Goal: Find specific page/section: Find specific page/section

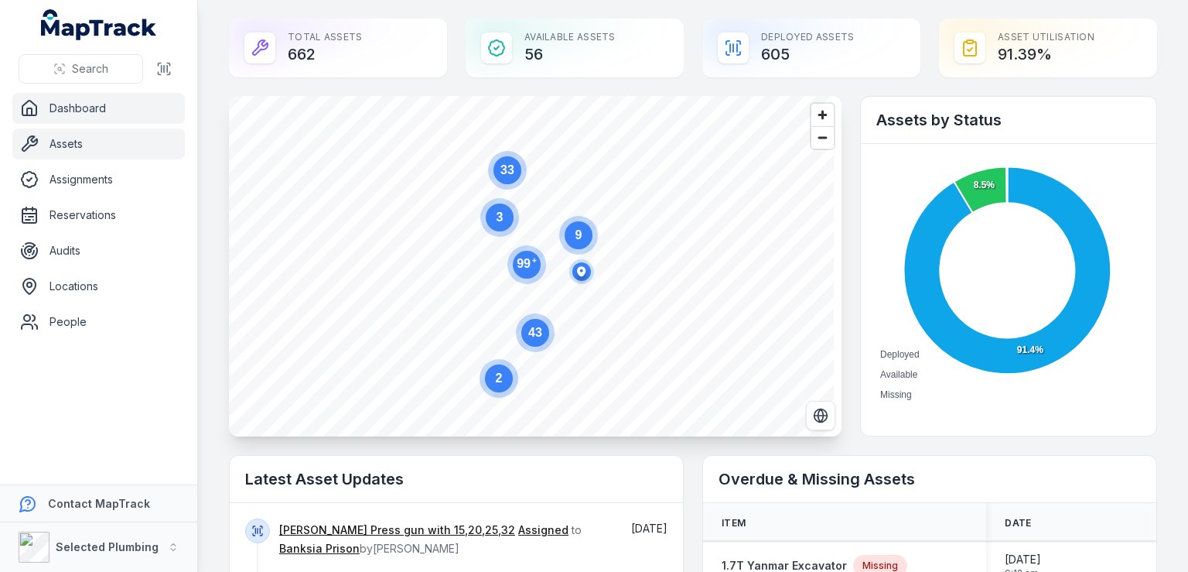
click at [74, 148] on link "Assets" at bounding box center [98, 143] width 172 height 31
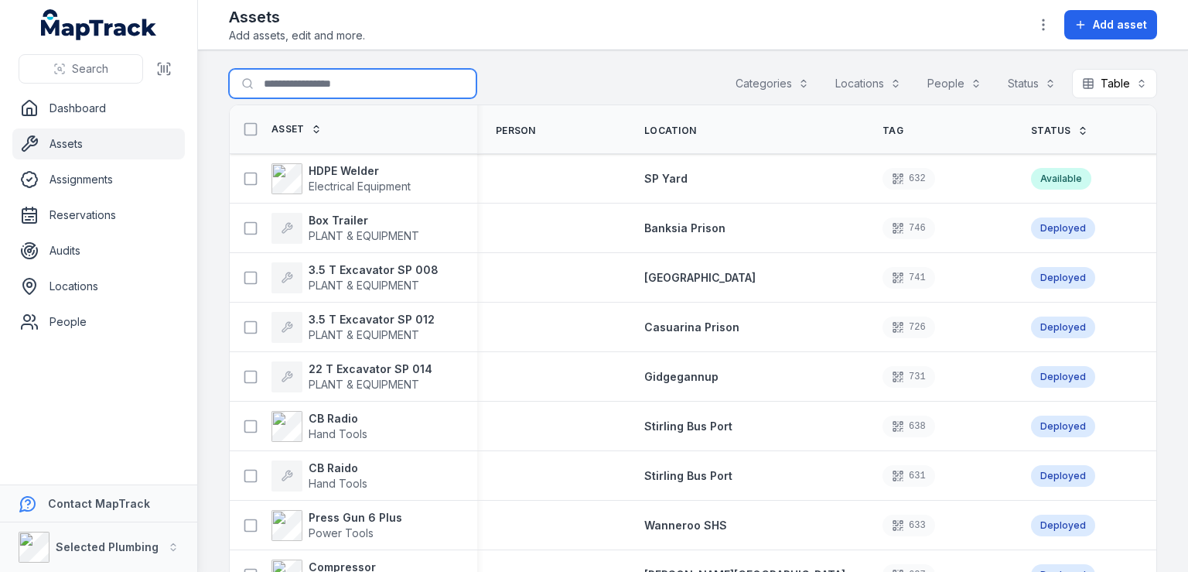
click at [297, 84] on input "Search for assets" at bounding box center [352, 83] width 247 height 29
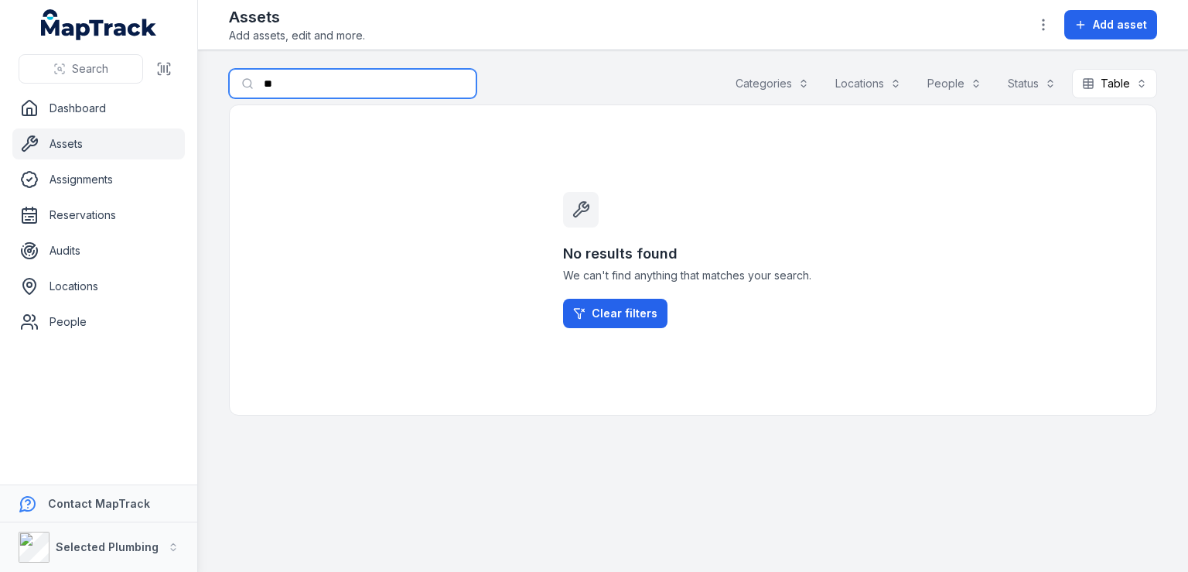
type input "*"
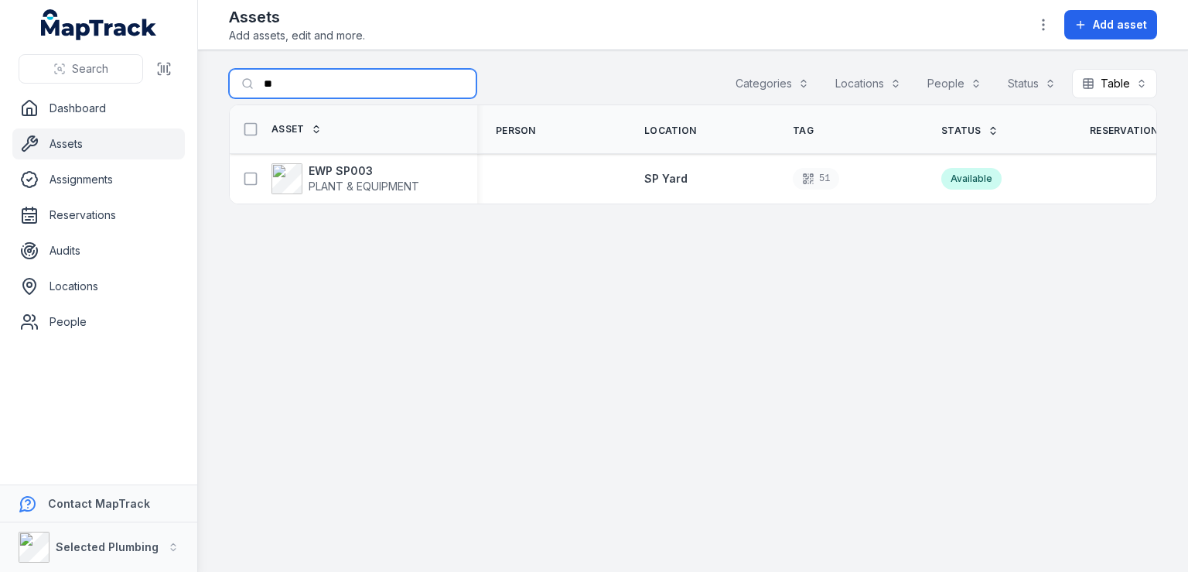
type input "*"
type input "***"
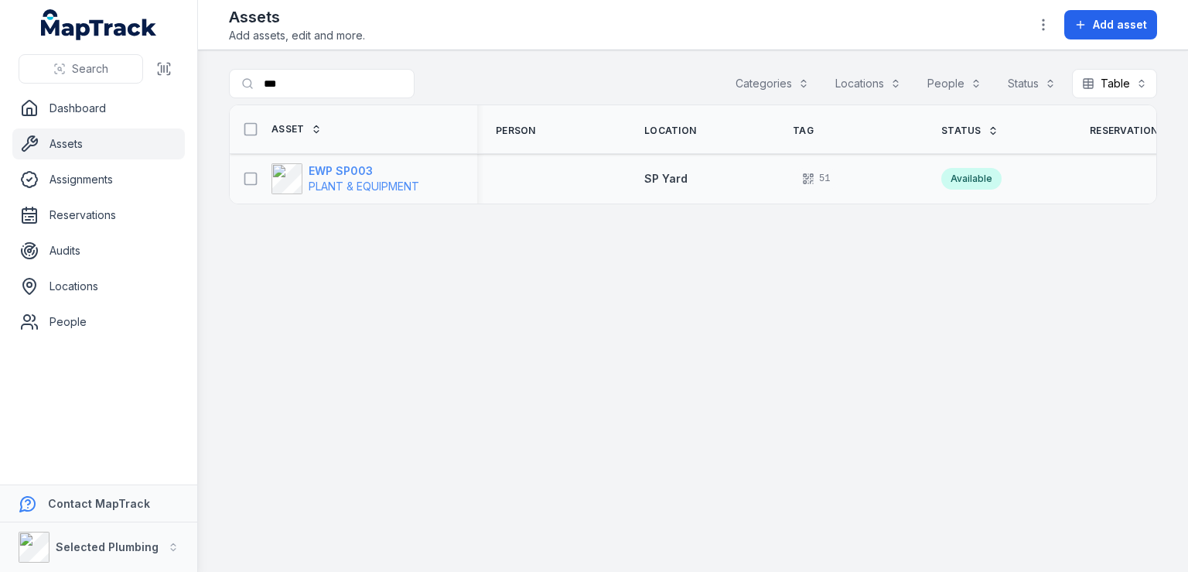
click at [330, 172] on strong "EWP SP003" at bounding box center [364, 170] width 111 height 15
click at [74, 97] on link "Dashboard" at bounding box center [98, 108] width 172 height 31
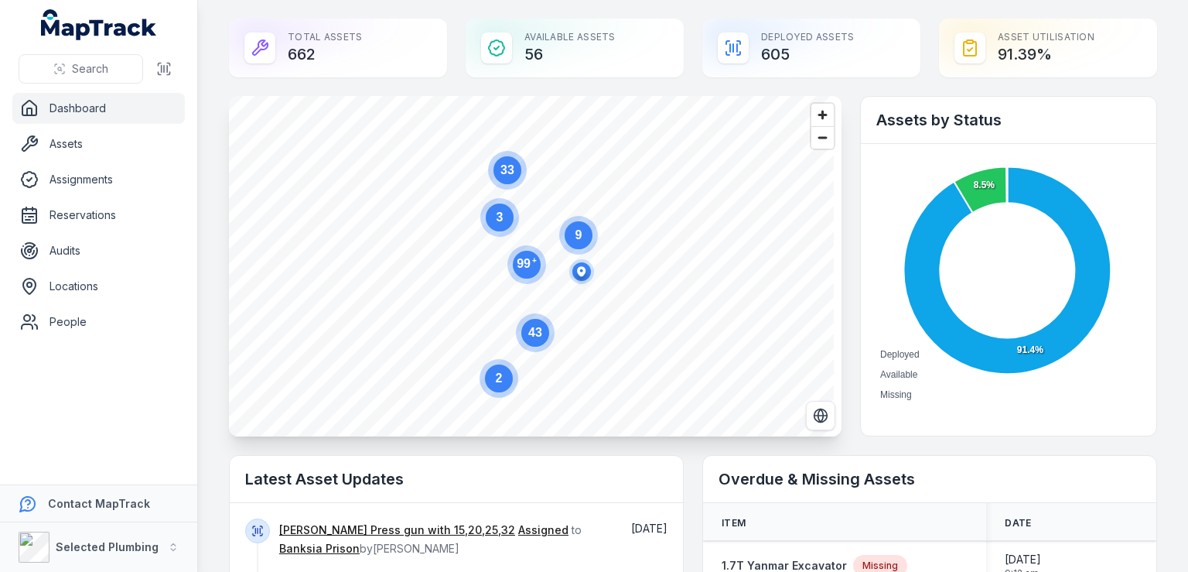
click at [352, 50] on div "Total Assets 662" at bounding box center [338, 48] width 218 height 59
click at [85, 149] on link "Assets" at bounding box center [98, 143] width 172 height 31
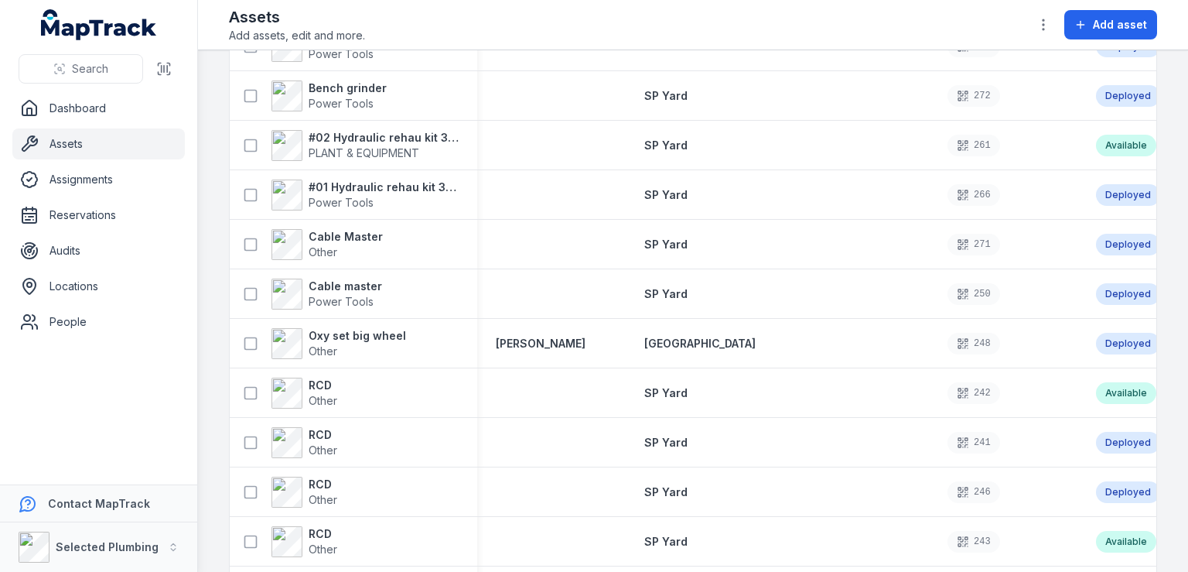
scroll to position [22732, 0]
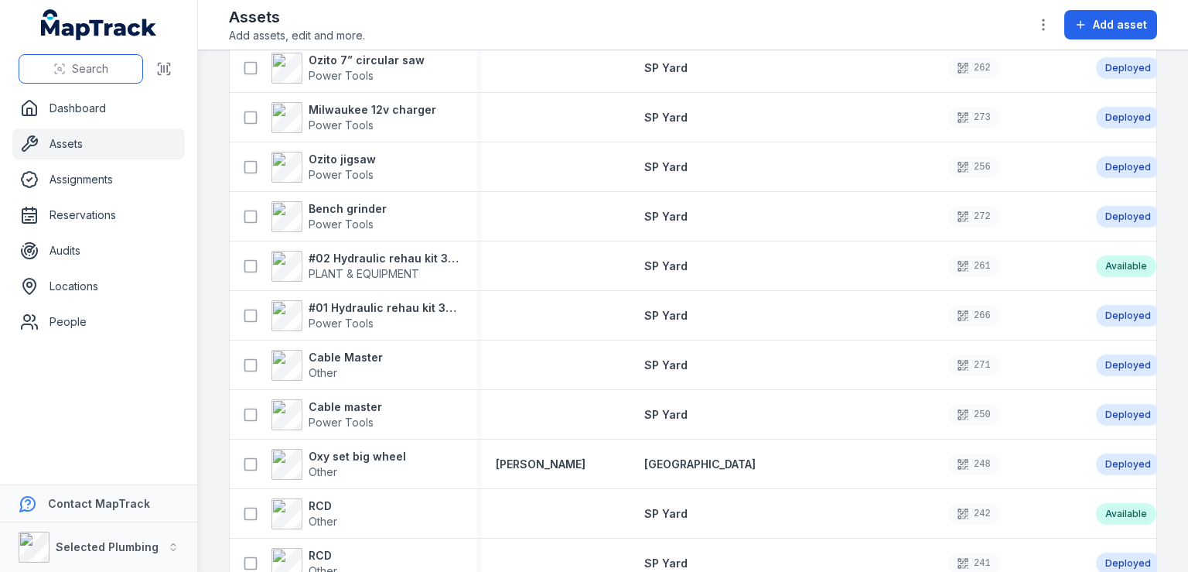
click at [101, 66] on span "Search" at bounding box center [90, 68] width 36 height 15
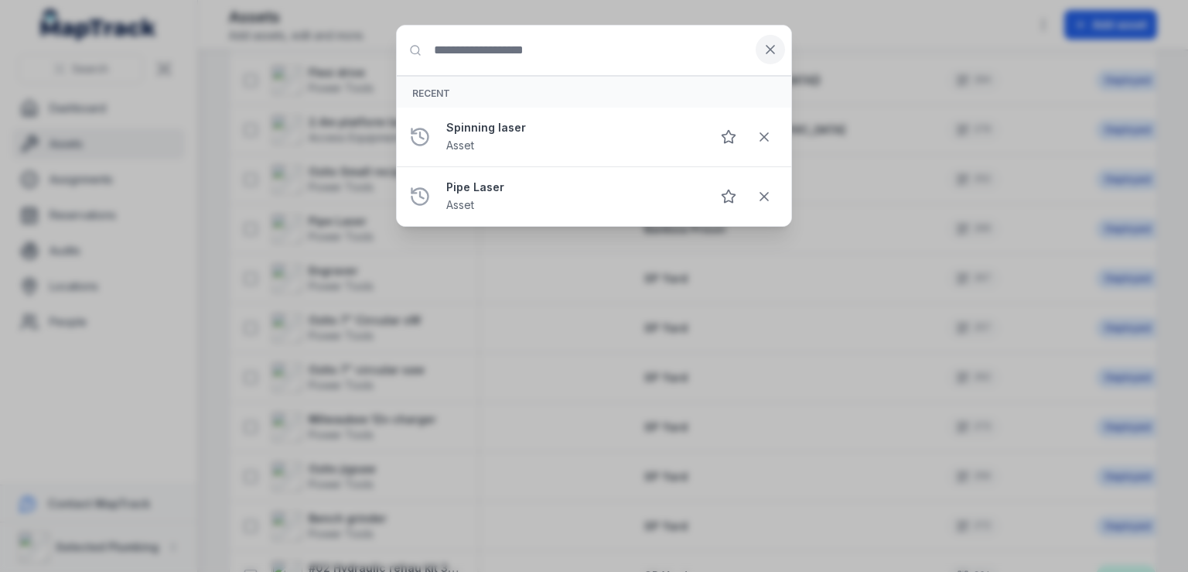
click at [773, 52] on icon at bounding box center [770, 50] width 8 height 8
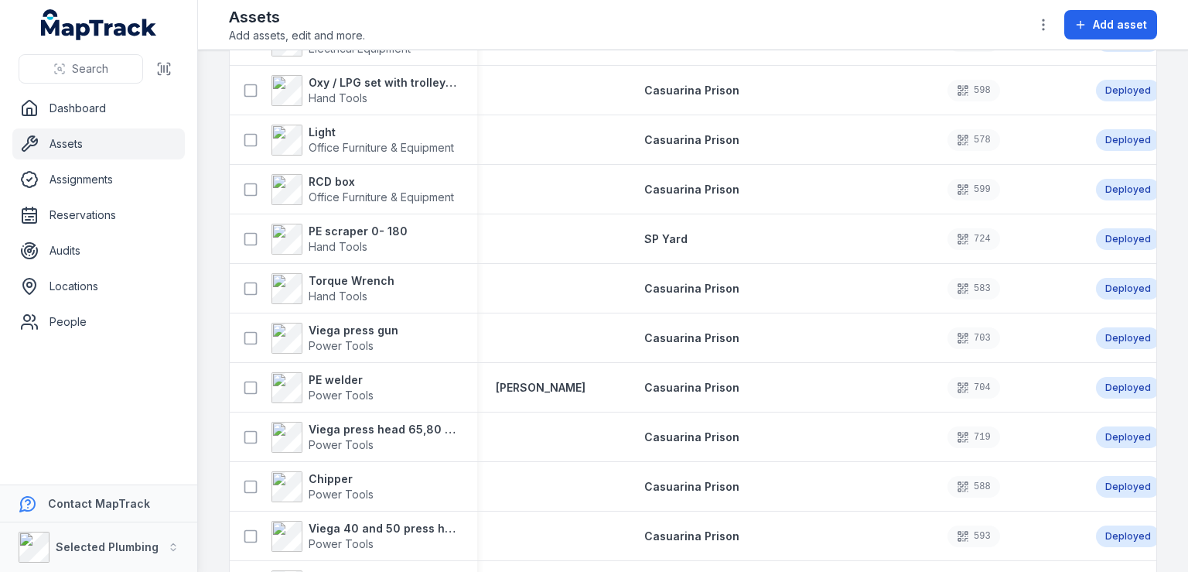
scroll to position [0, 0]
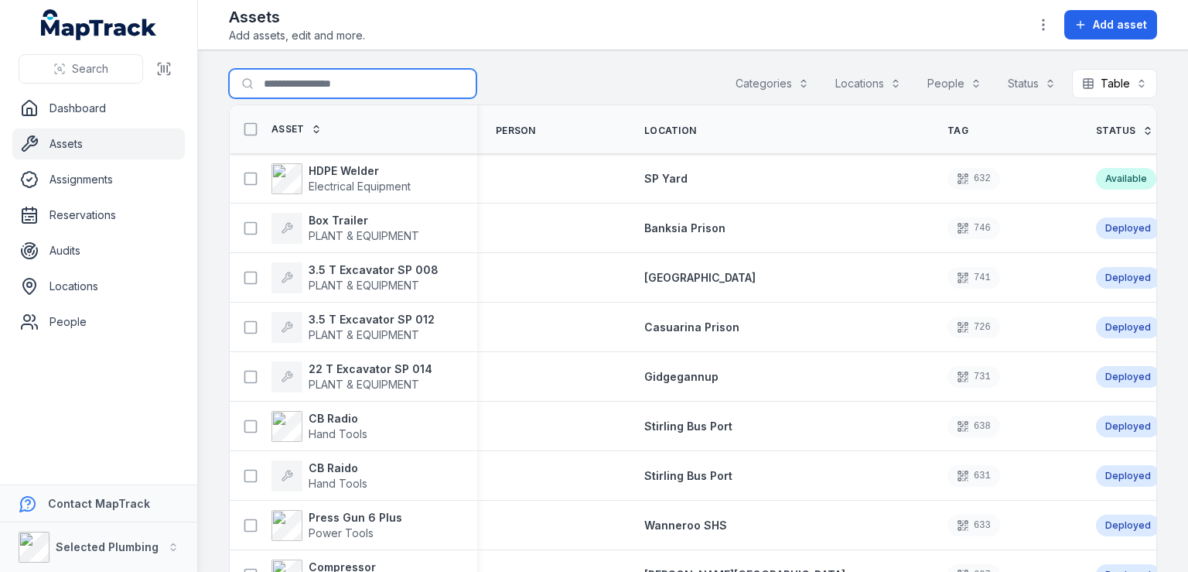
click at [278, 80] on input "Search for assets" at bounding box center [352, 83] width 247 height 29
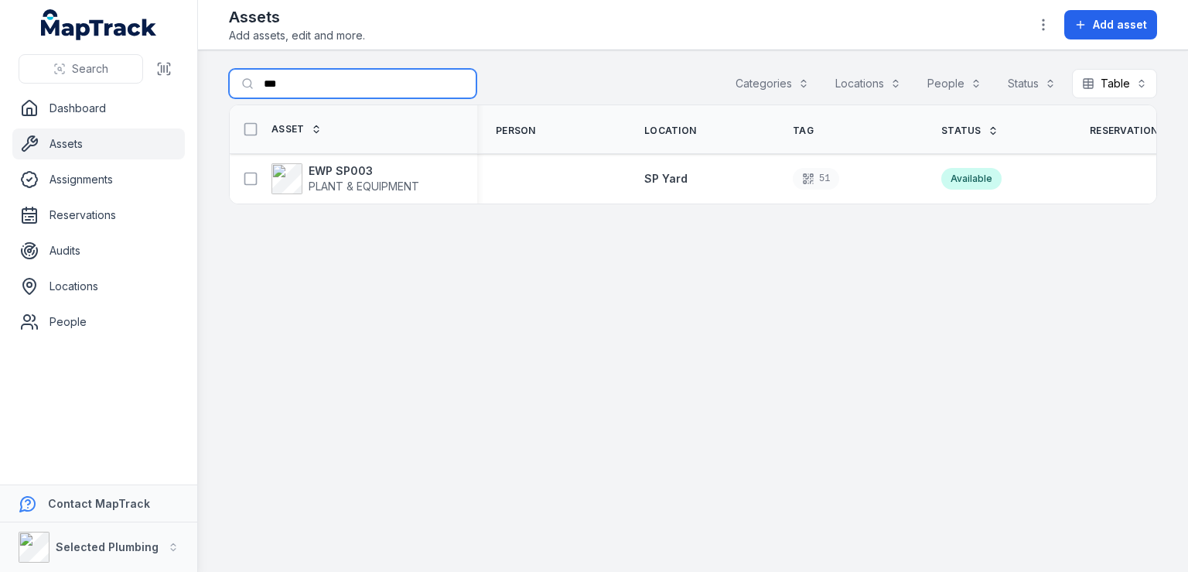
drag, startPoint x: 300, startPoint y: 87, endPoint x: 235, endPoint y: 78, distance: 65.6
click at [235, 78] on input "***" at bounding box center [352, 83] width 247 height 29
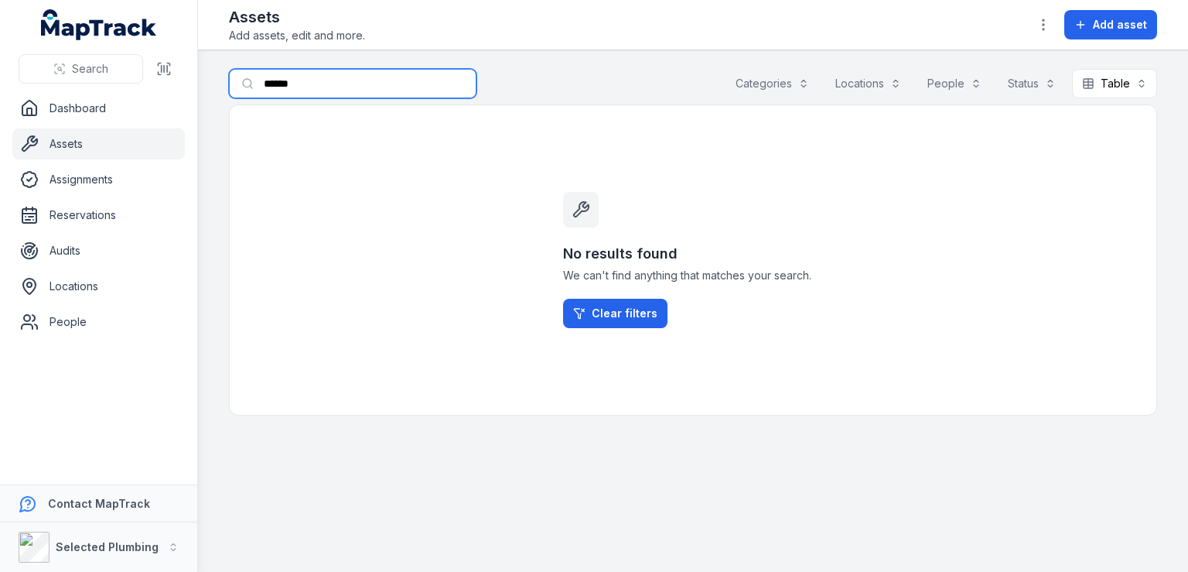
click at [267, 84] on input "******" at bounding box center [352, 83] width 247 height 29
type input "*******"
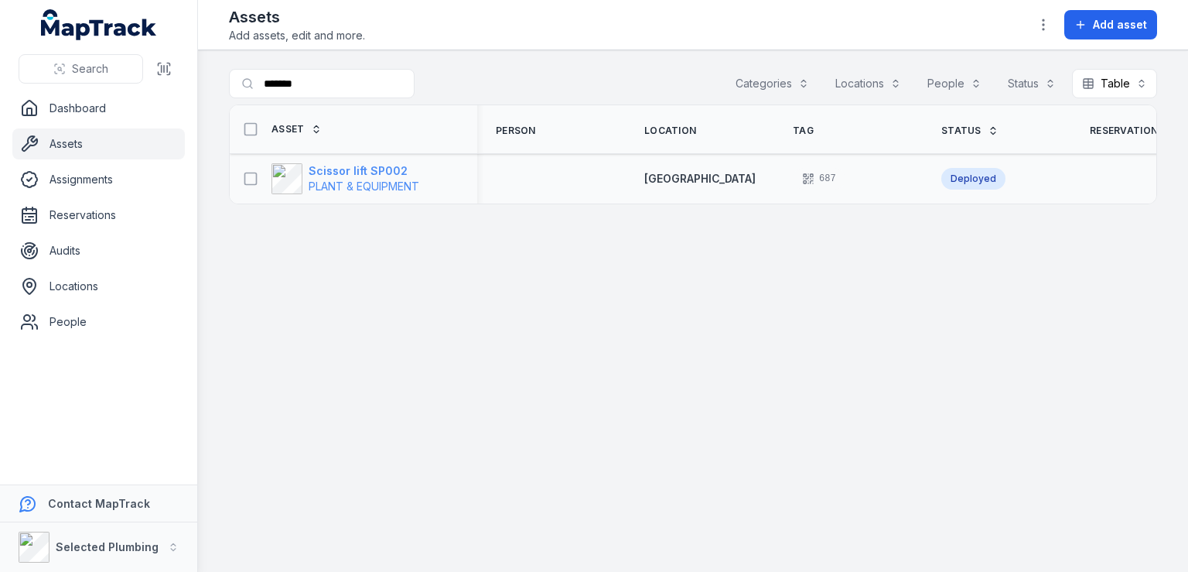
click at [357, 179] on span "PLANT & EQUIPMENT" at bounding box center [364, 185] width 111 height 13
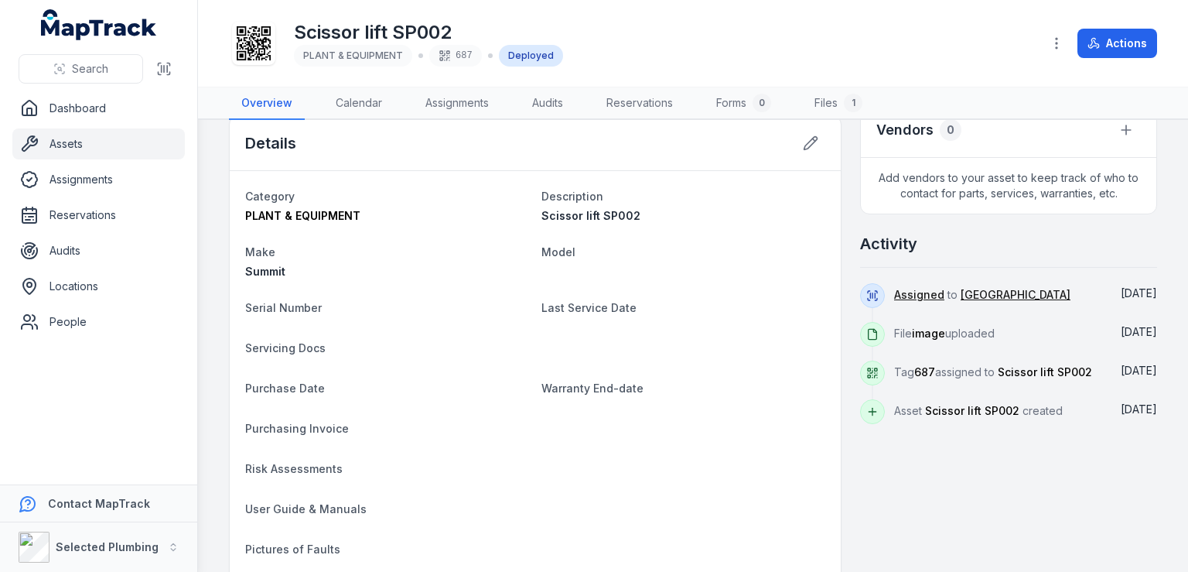
scroll to position [324, 0]
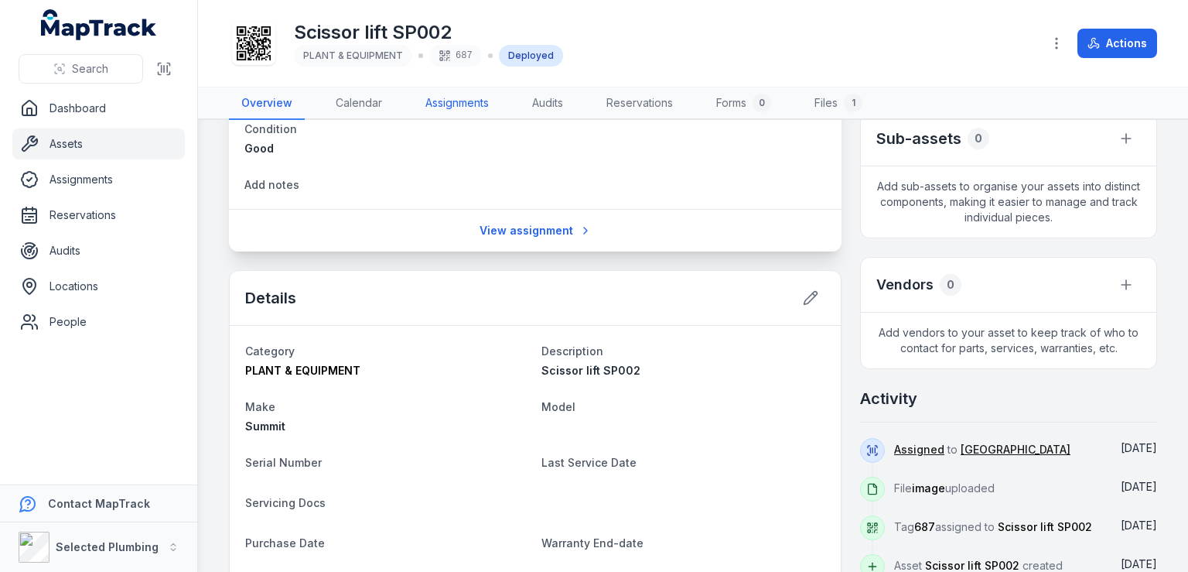
click at [461, 101] on link "Assignments" at bounding box center [457, 103] width 88 height 32
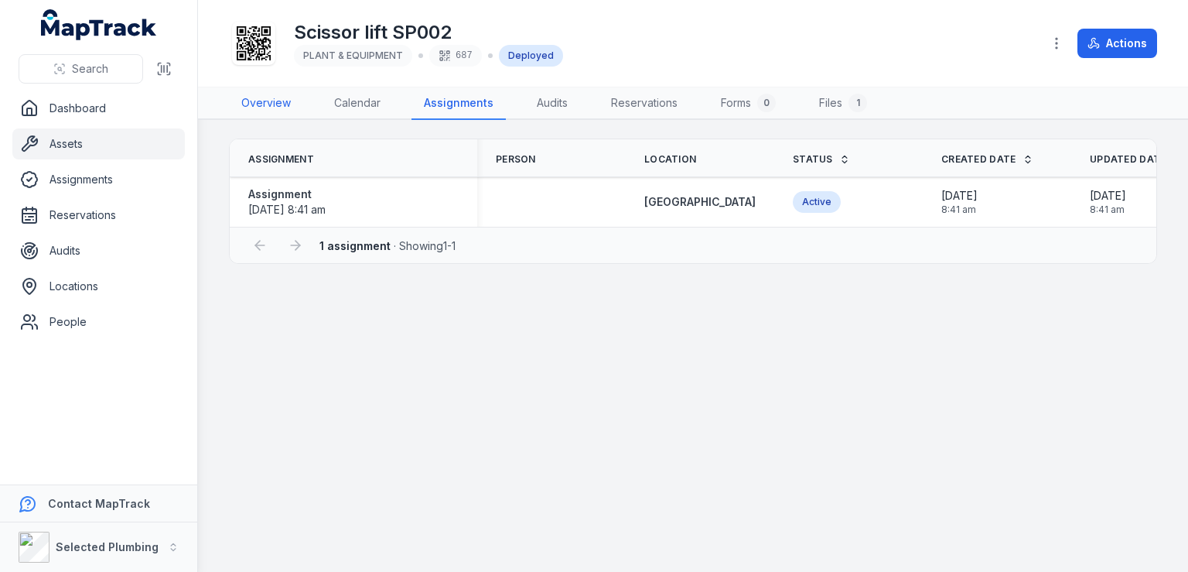
click at [272, 105] on link "Overview" at bounding box center [266, 103] width 74 height 32
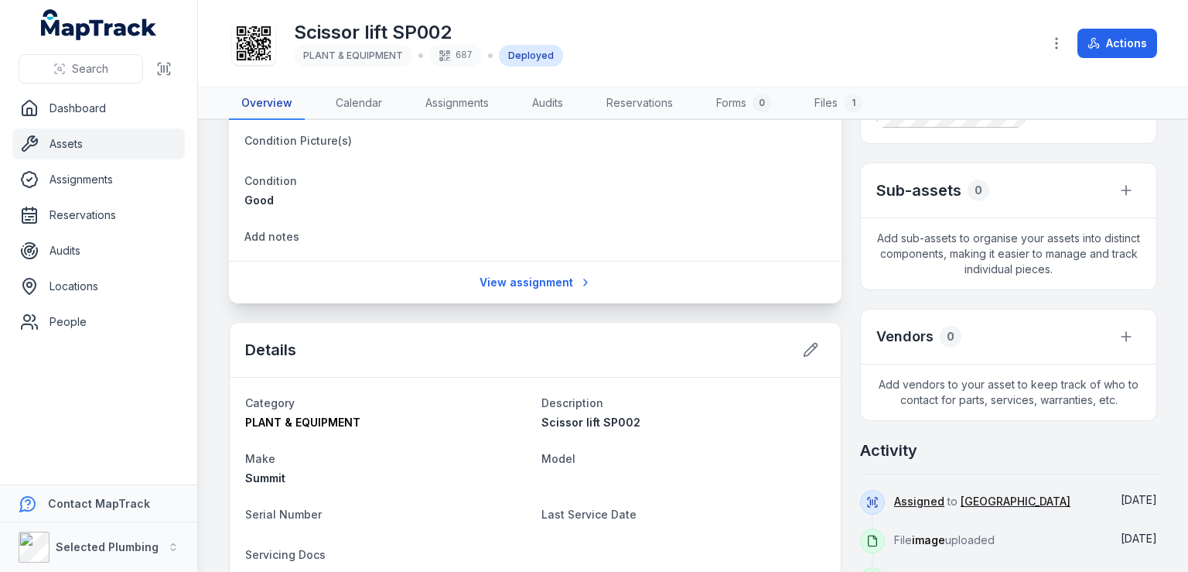
scroll to position [309, 0]
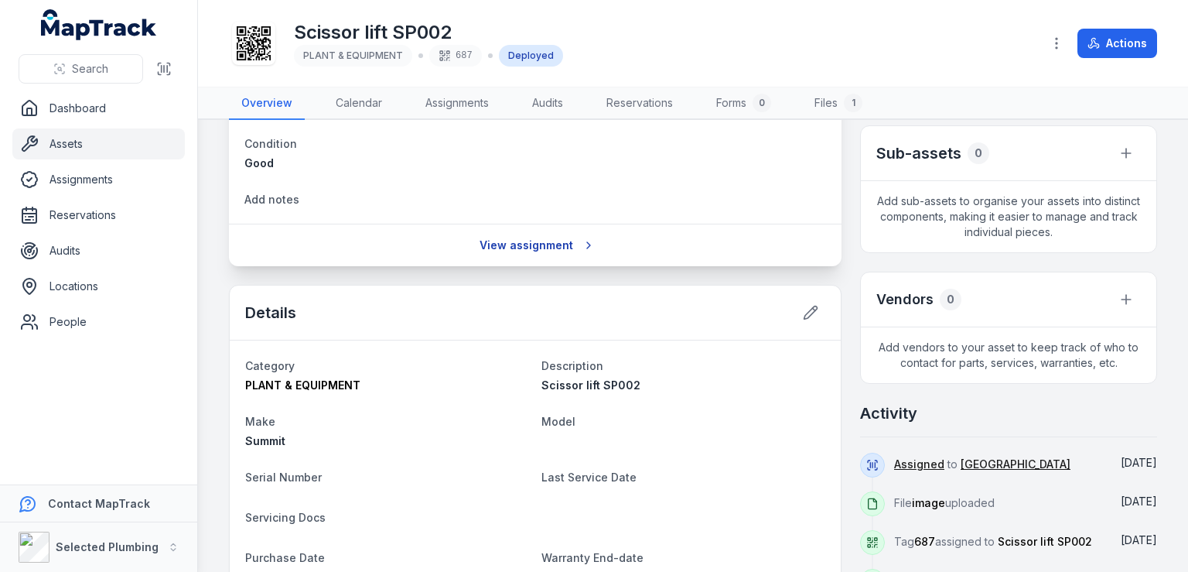
click at [538, 241] on link "View assignment" at bounding box center [535, 244] width 132 height 29
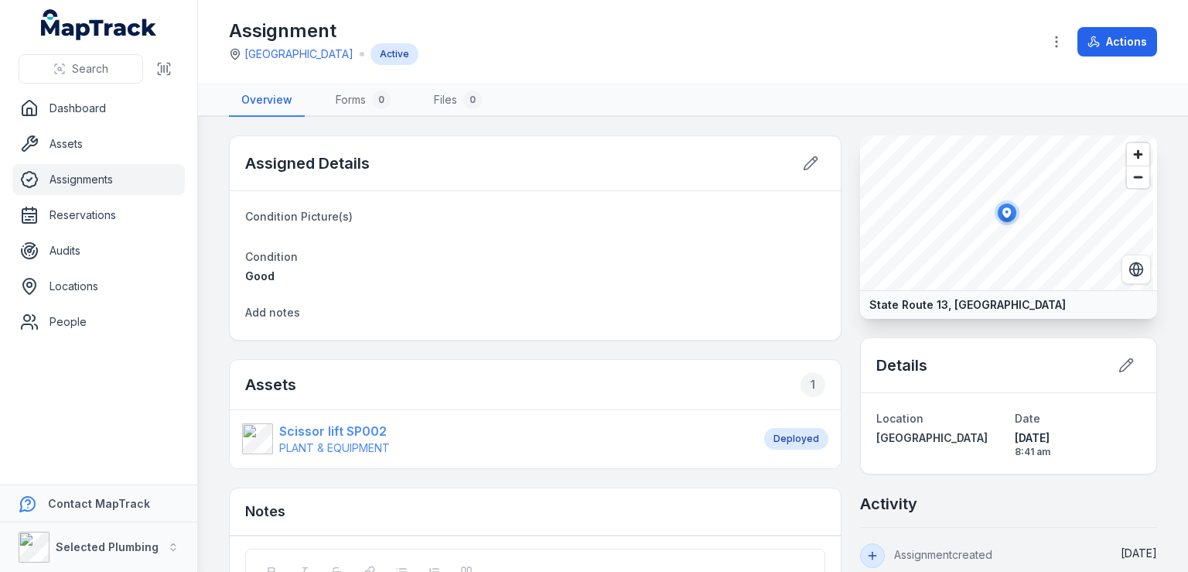
click at [365, 422] on strong "Scissor lift SP002" at bounding box center [334, 431] width 111 height 19
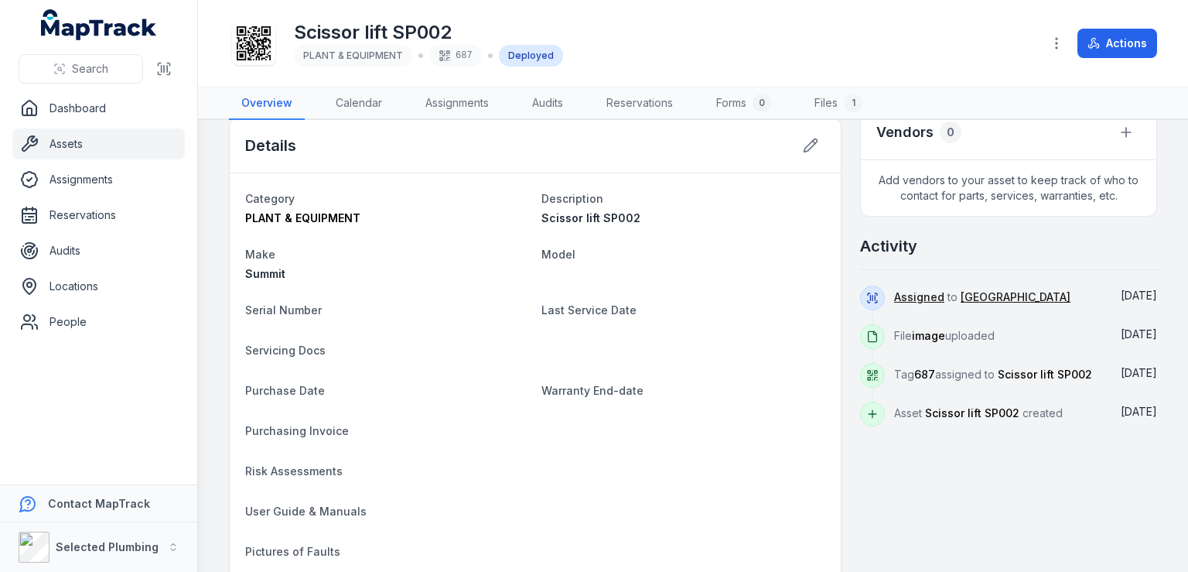
scroll to position [464, 0]
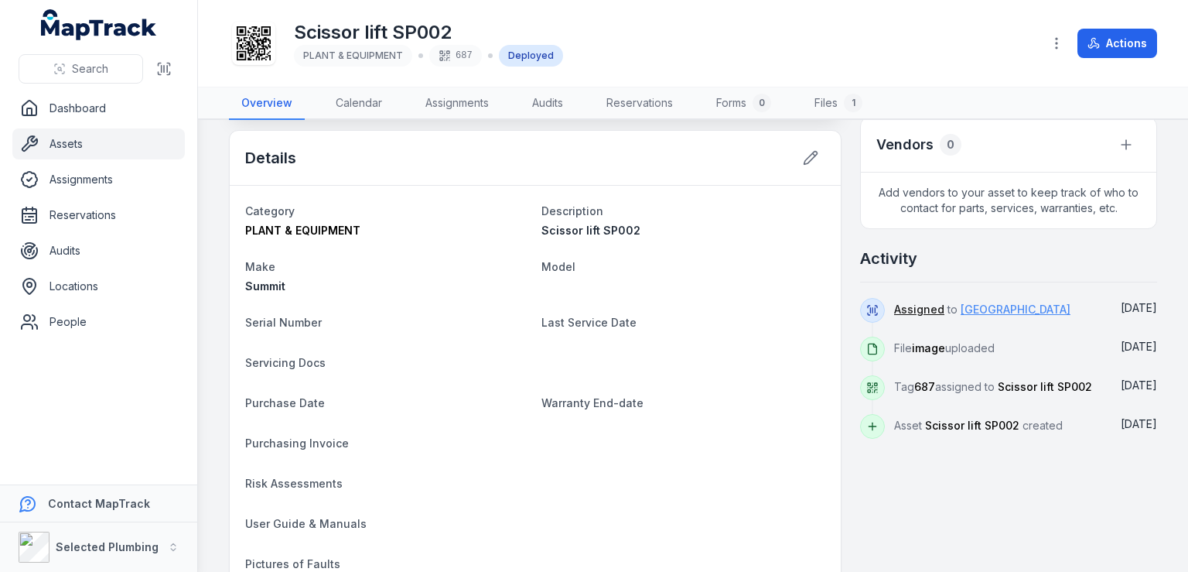
click at [1029, 304] on link "[GEOGRAPHIC_DATA]" at bounding box center [1016, 309] width 110 height 15
